Goal: Task Accomplishment & Management: Manage account settings

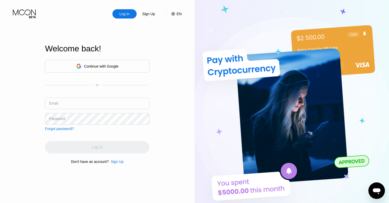
click at [310, 42] on img at bounding box center [291, 112] width 194 height 224
click at [122, 96] on div "Continue with Google or Email Password Forgot password?" at bounding box center [97, 95] width 104 height 71
click at [118, 101] on input "text" at bounding box center [97, 104] width 104 height 12
paste input "[EMAIL_ADDRESS][DOMAIN_NAME]"
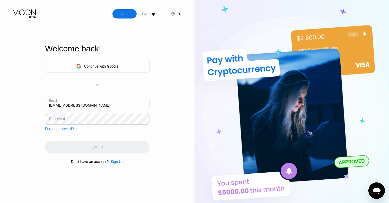
type input "[EMAIL_ADDRESS][DOMAIN_NAME]"
click at [114, 62] on div "Continue with Google" at bounding box center [97, 66] width 42 height 8
click at [130, 71] on div "Continue with Google" at bounding box center [97, 66] width 104 height 13
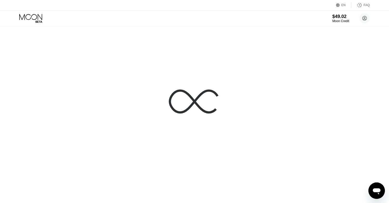
click at [279, 31] on div at bounding box center [194, 101] width 389 height 203
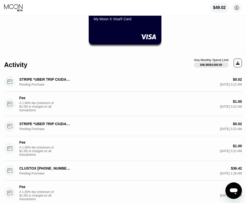
scroll to position [59, 0]
